Goal: Navigation & Orientation: Find specific page/section

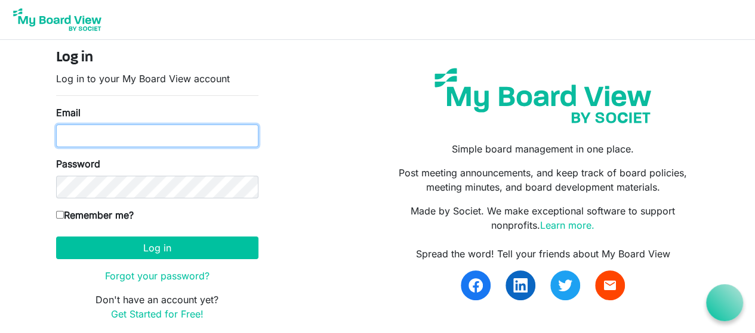
type input "[EMAIL_ADDRESS][DOMAIN_NAME]"
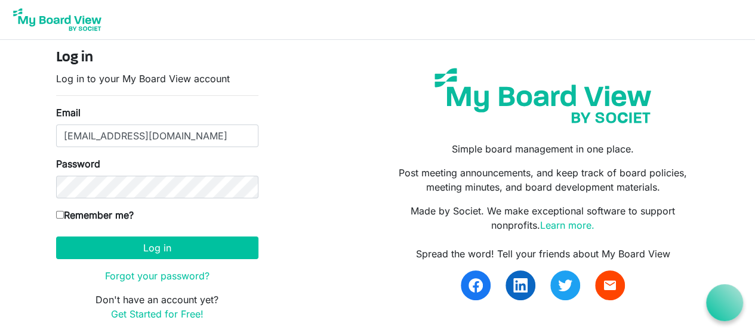
click at [62, 215] on input "Remember me?" at bounding box center [60, 215] width 8 height 8
checkbox input "true"
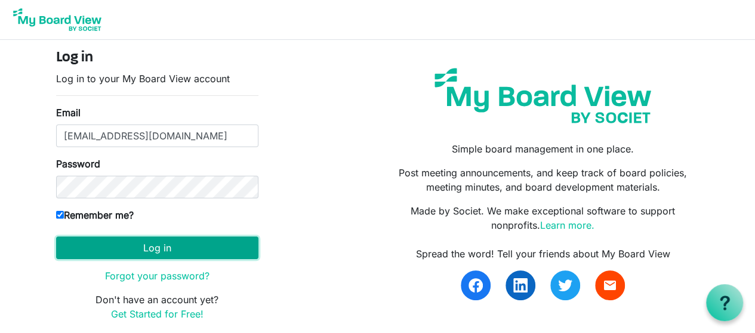
click at [84, 244] on button "Log in" at bounding box center [157, 248] width 202 height 23
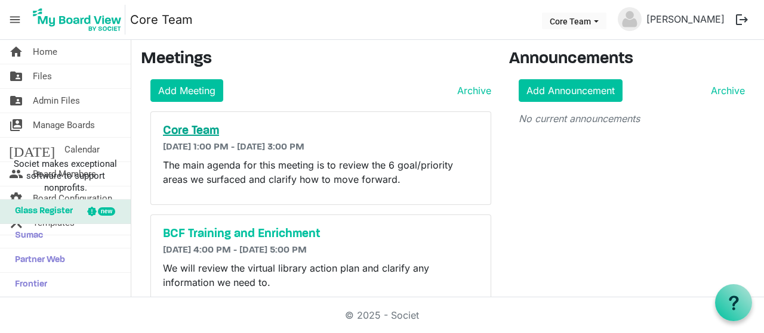
click at [191, 132] on h5 "Core Team" at bounding box center [321, 131] width 316 height 14
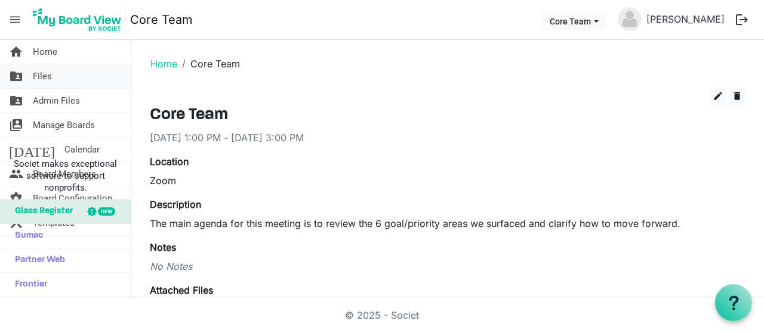
click at [68, 73] on link "folder_shared Files" at bounding box center [65, 76] width 131 height 24
